Goal: Browse casually

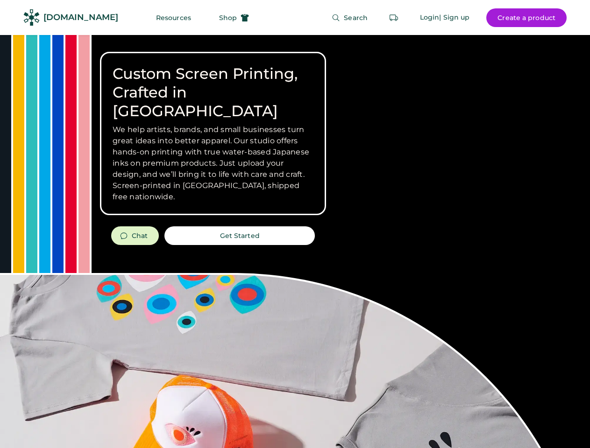
click at [295, 224] on div "Custom Screen Printing, Crafted in [GEOGRAPHIC_DATA] We help artists, brands, a…" at bounding box center [295, 331] width 590 height 593
click at [295, 241] on div "Custom Screen Printing, Crafted in [GEOGRAPHIC_DATA] We help artists, brands, a…" at bounding box center [295, 331] width 590 height 593
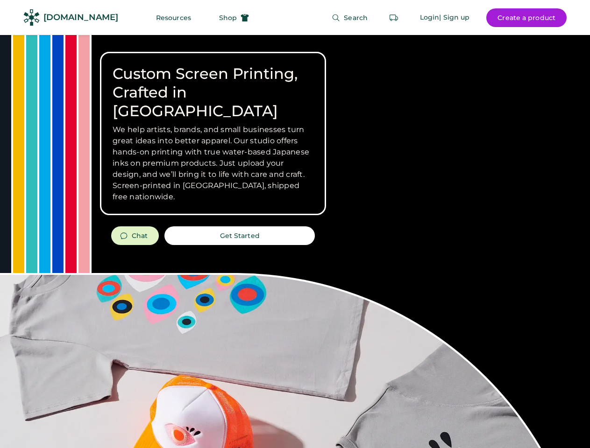
click at [295, 241] on div "Custom Screen Printing, Crafted in [GEOGRAPHIC_DATA] We help artists, brands, a…" at bounding box center [295, 331] width 590 height 593
click at [213, 134] on h3 "We help artists, brands, and small businesses turn great ideas into better appa…" at bounding box center [212, 163] width 201 height 78
click at [213, 124] on h3 "We help artists, brands, and small businesses turn great ideas into better appa…" at bounding box center [212, 163] width 201 height 78
click at [213, 83] on h1 "Custom Screen Printing, Crafted in [GEOGRAPHIC_DATA]" at bounding box center [212, 92] width 201 height 56
